Goal: Transaction & Acquisition: Purchase product/service

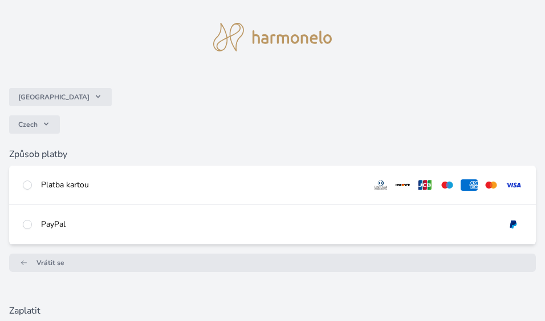
click at [140, 233] on div "PayPal" at bounding box center [272, 224] width 527 height 39
radio input "true"
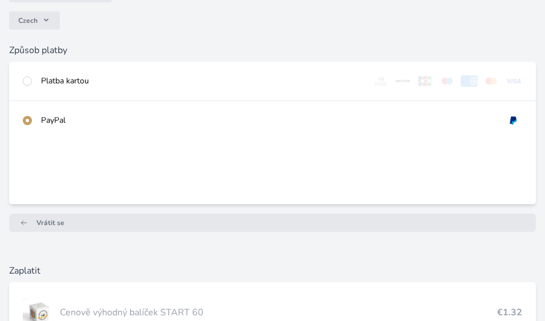
scroll to position [105, 0]
click at [334, 88] on div "Platba kartou" at bounding box center [272, 79] width 527 height 39
radio input "true"
radio input "false"
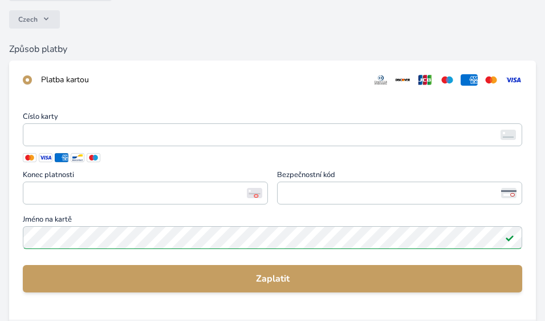
scroll to position [0, 0]
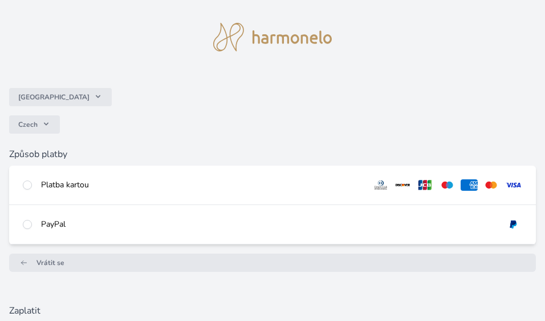
click at [286, 188] on div "Platba kartou" at bounding box center [202, 184] width 322 height 11
radio input "true"
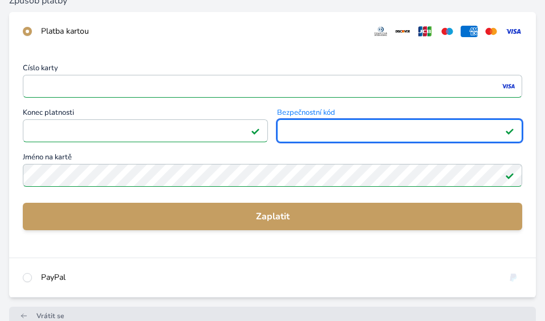
scroll to position [156, 0]
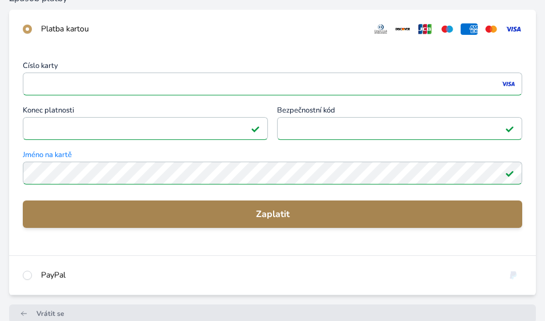
click at [199, 208] on span "Zaplatit" at bounding box center [273, 214] width 482 height 14
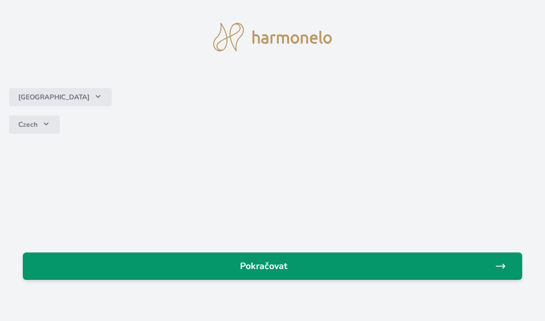
click at [230, 260] on span "Pokračovat" at bounding box center [263, 266] width 463 height 14
